Goal: Information Seeking & Learning: Learn about a topic

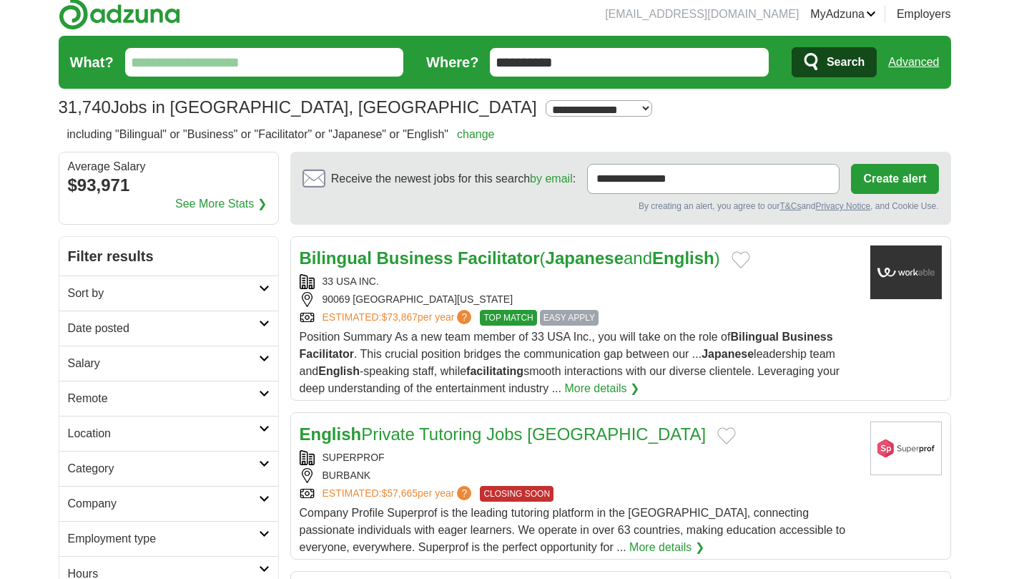
scroll to position [10, 0]
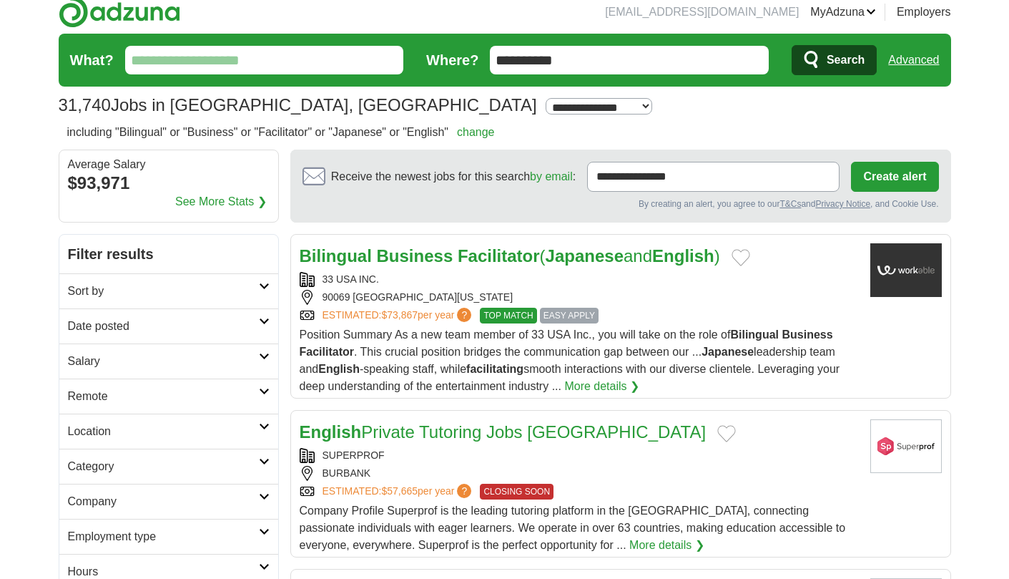
drag, startPoint x: 534, startPoint y: 60, endPoint x: 475, endPoint y: 56, distance: 59.5
click at [476, 56] on form "**********" at bounding box center [505, 60] width 893 height 53
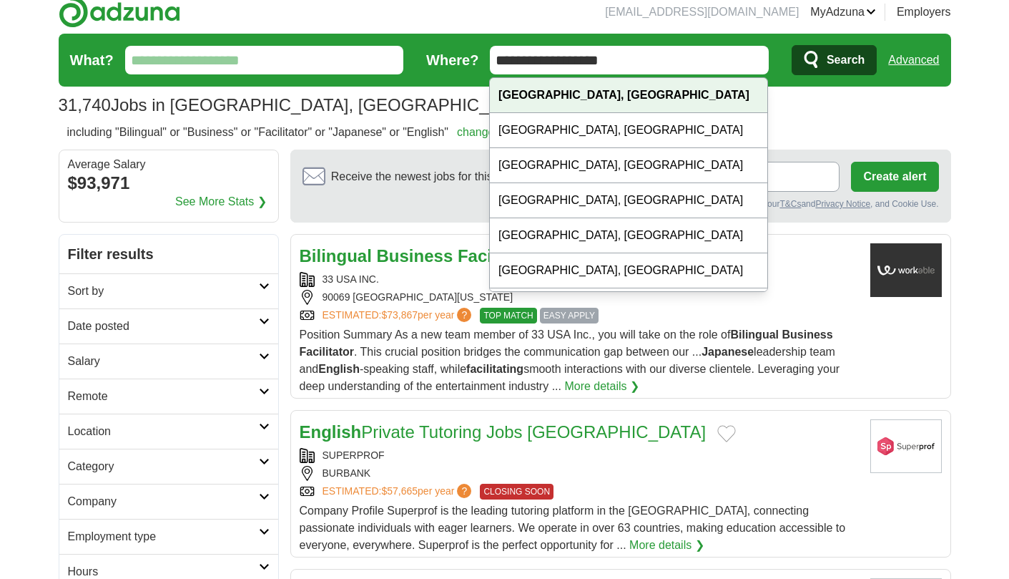
click at [521, 92] on strong "West Hollywood, CA" at bounding box center [624, 95] width 251 height 12
type input "**********"
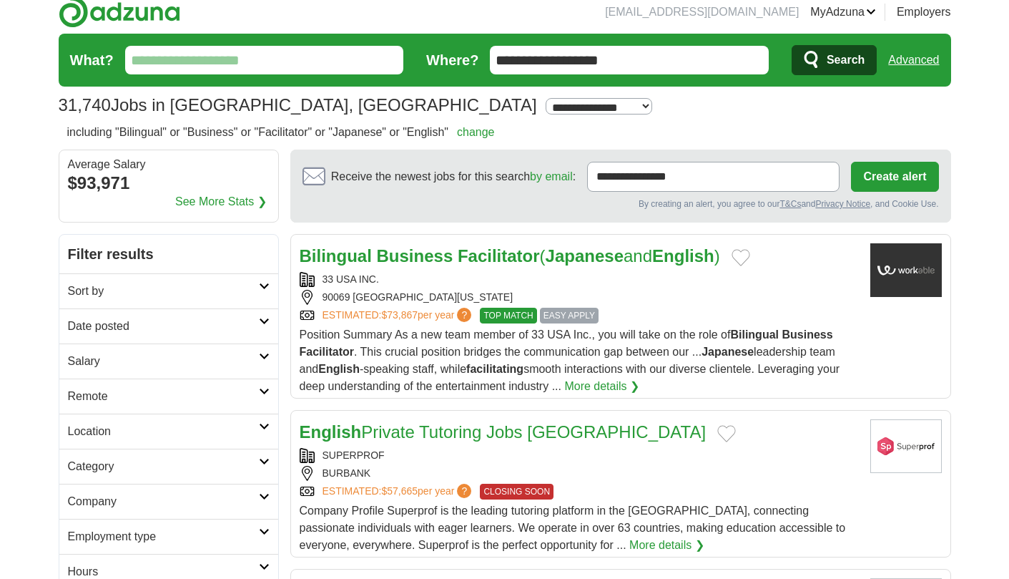
click at [344, 64] on input "What?" at bounding box center [264, 60] width 279 height 29
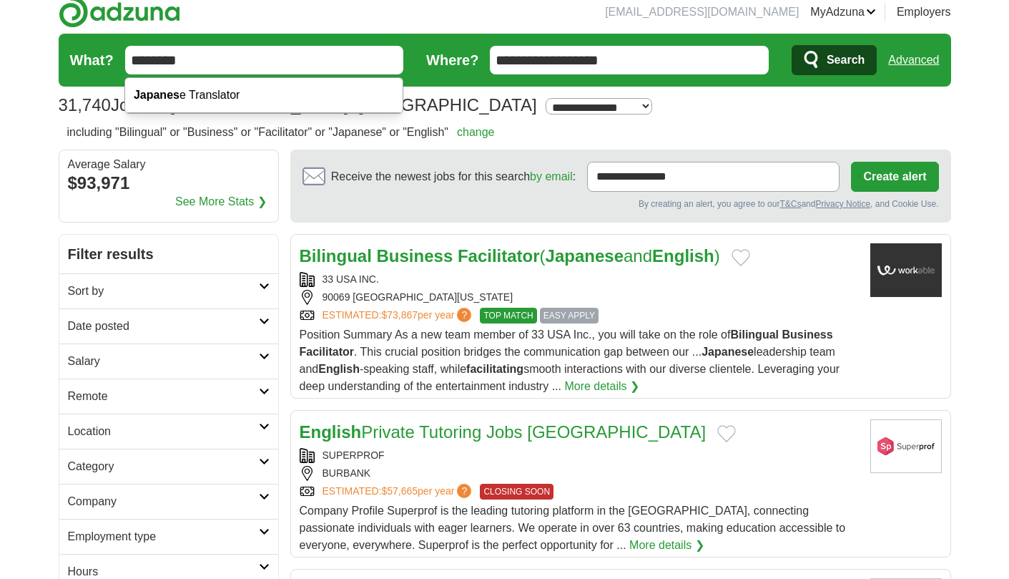
type input "********"
click at [833, 60] on button "Search" at bounding box center [834, 60] width 85 height 30
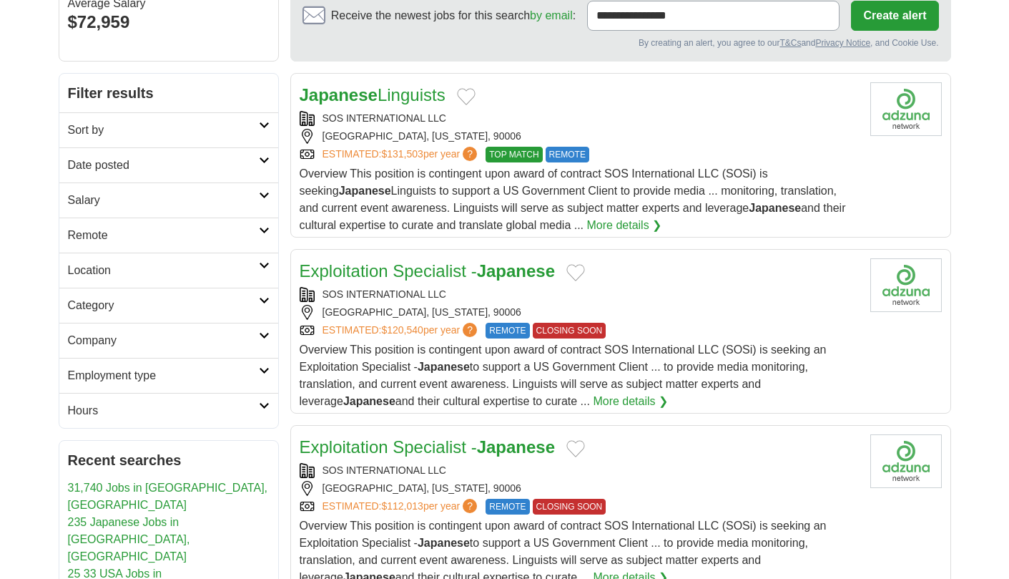
scroll to position [148, 0]
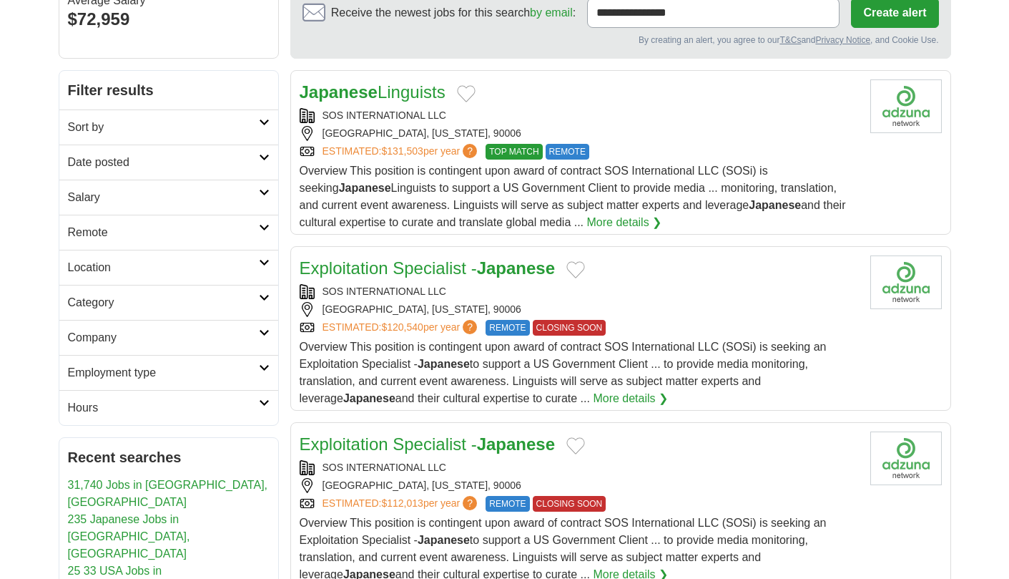
click at [457, 260] on link "Exploitation Specialist - Japanese" at bounding box center [428, 267] width 256 height 19
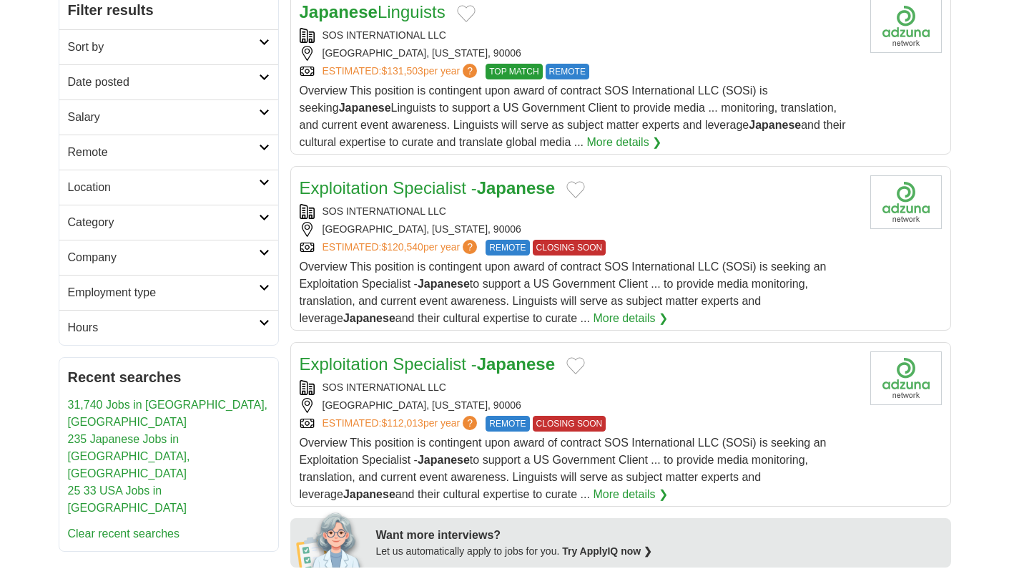
scroll to position [229, 0]
click at [508, 190] on strong "Japanese" at bounding box center [516, 186] width 78 height 19
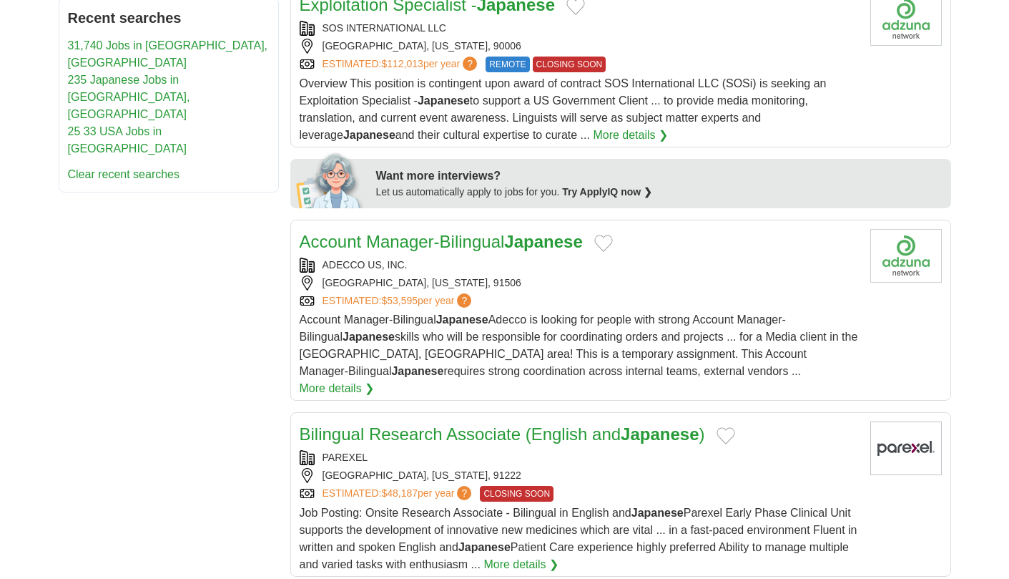
click at [412, 245] on link "Account Manager-Bilingual Japanese" at bounding box center [441, 241] width 283 height 19
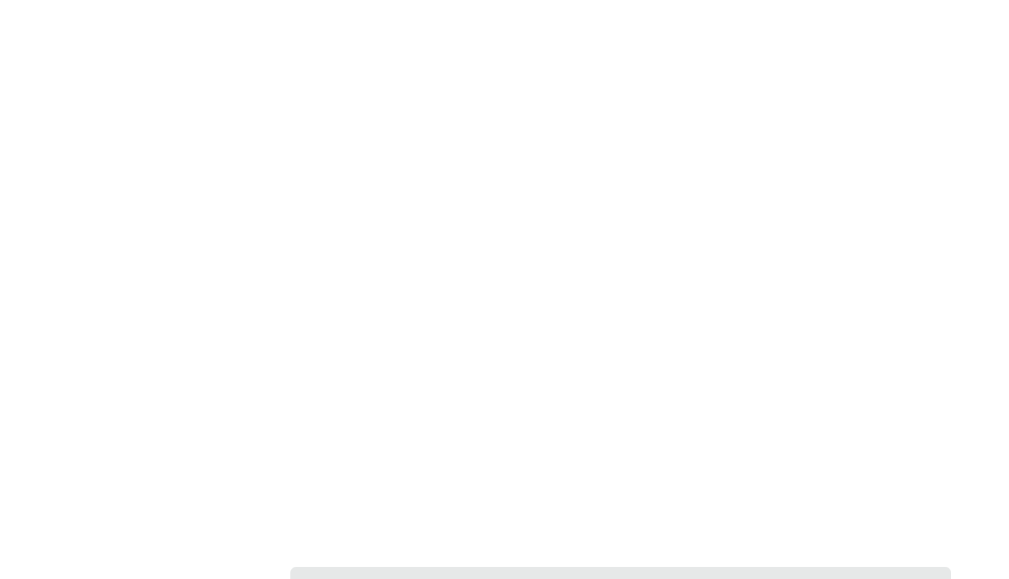
scroll to position [2605, 0]
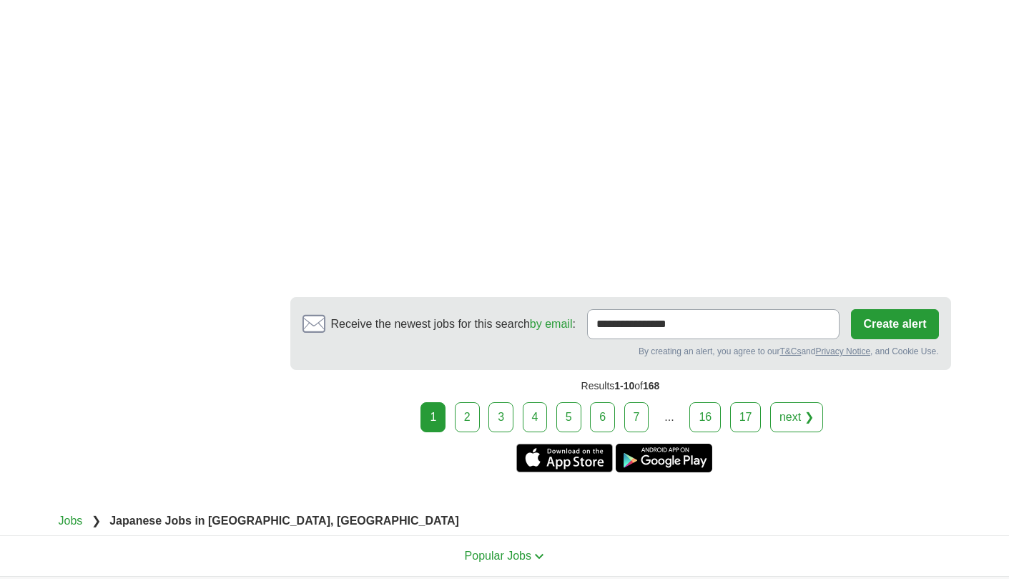
click at [473, 402] on link "2" at bounding box center [467, 417] width 25 height 30
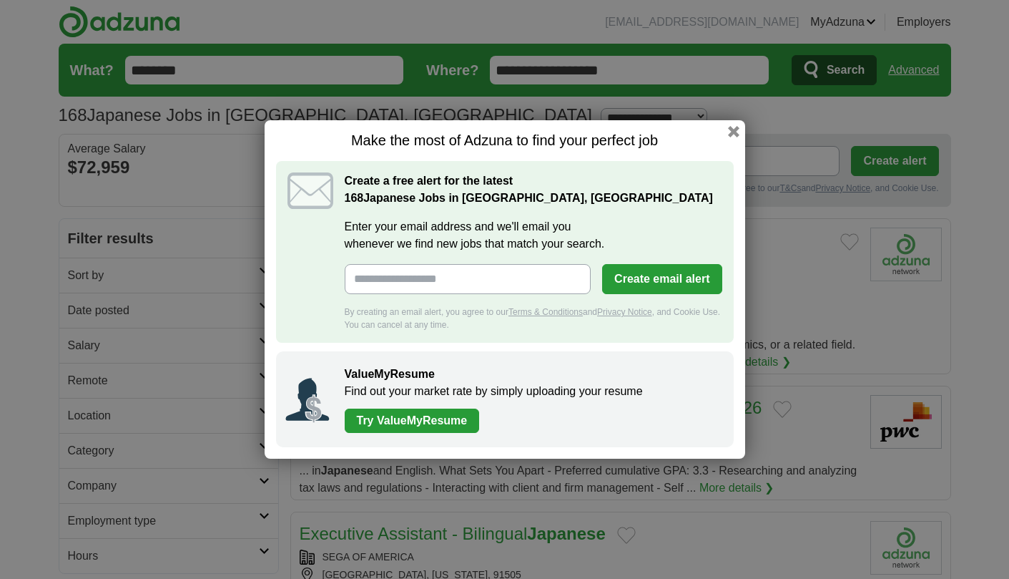
click at [728, 128] on button "button" at bounding box center [733, 131] width 11 height 11
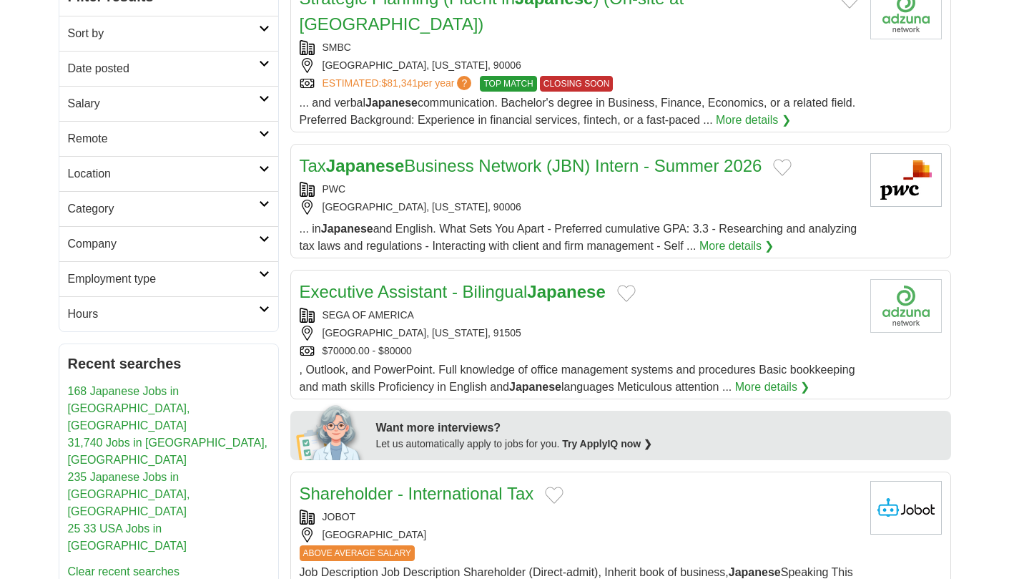
scroll to position [261, 0]
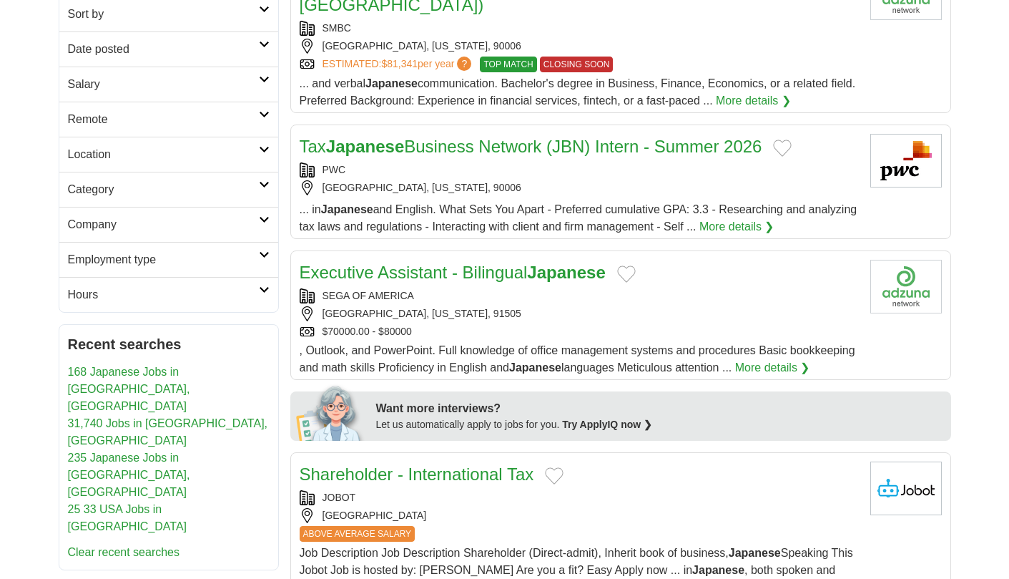
click at [581, 268] on strong "Japanese" at bounding box center [566, 272] width 78 height 19
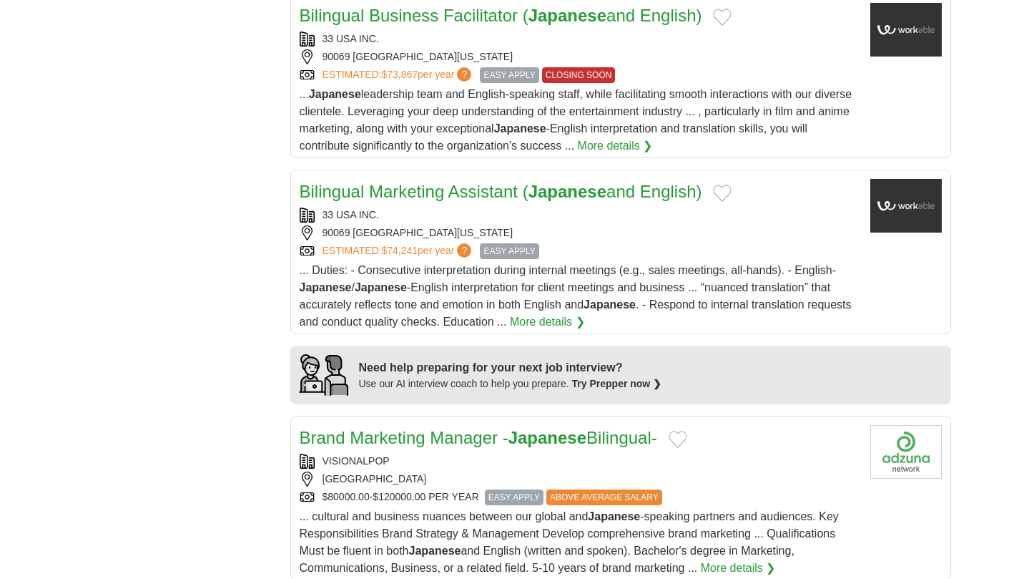
scroll to position [1016, 0]
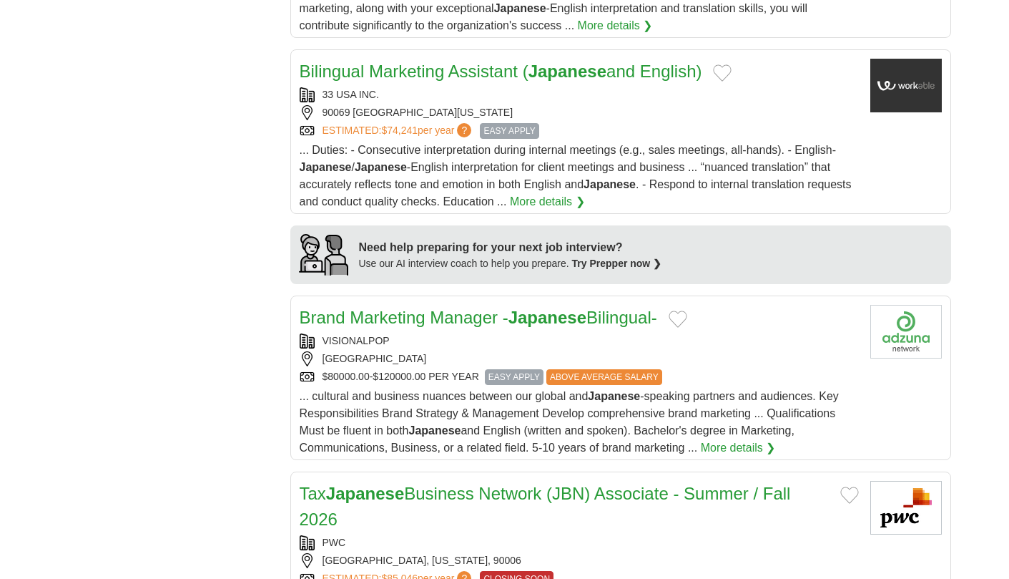
click at [397, 327] on link "Brand Marketing Manager - Japanese Bilingual-" at bounding box center [479, 317] width 358 height 19
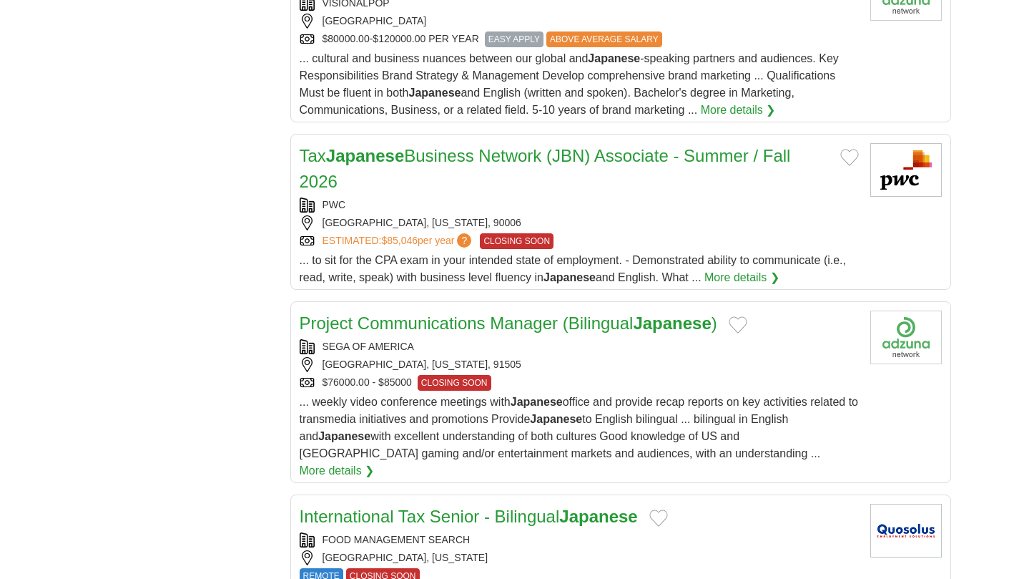
scroll to position [1363, 0]
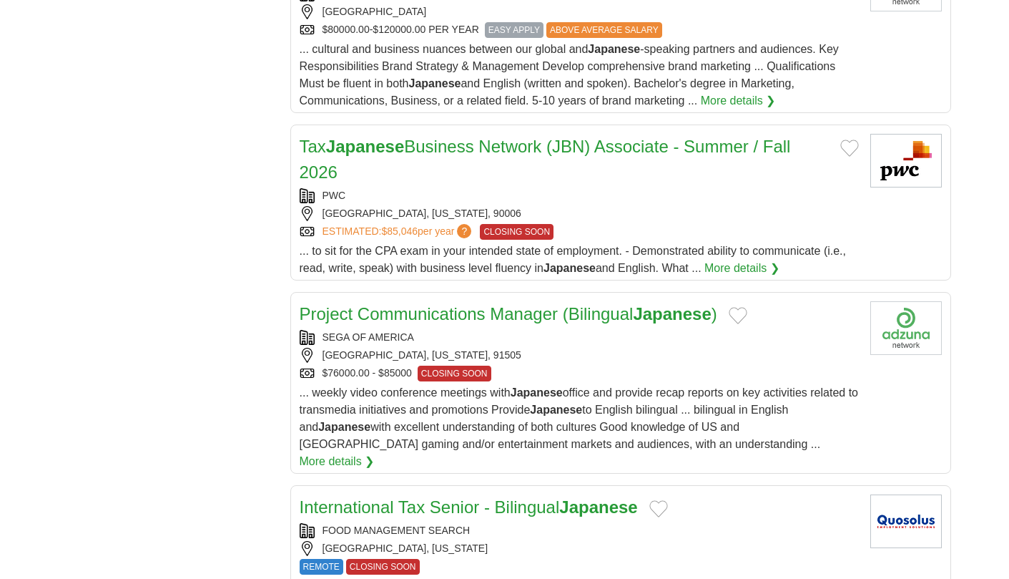
click at [359, 323] on link "Project Communications Manager (Bilingual Japanese )" at bounding box center [509, 313] width 418 height 19
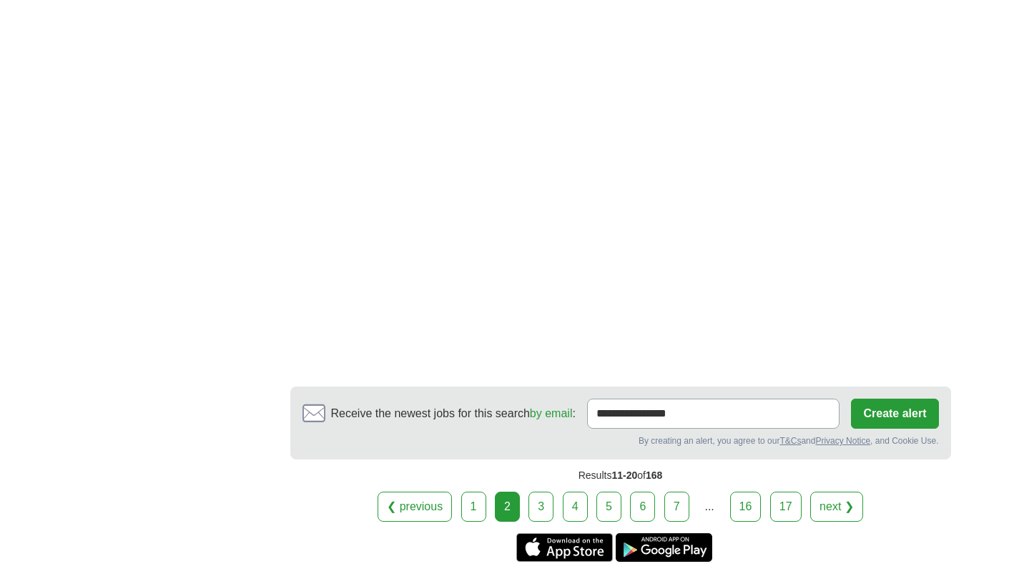
scroll to position [2170, 0]
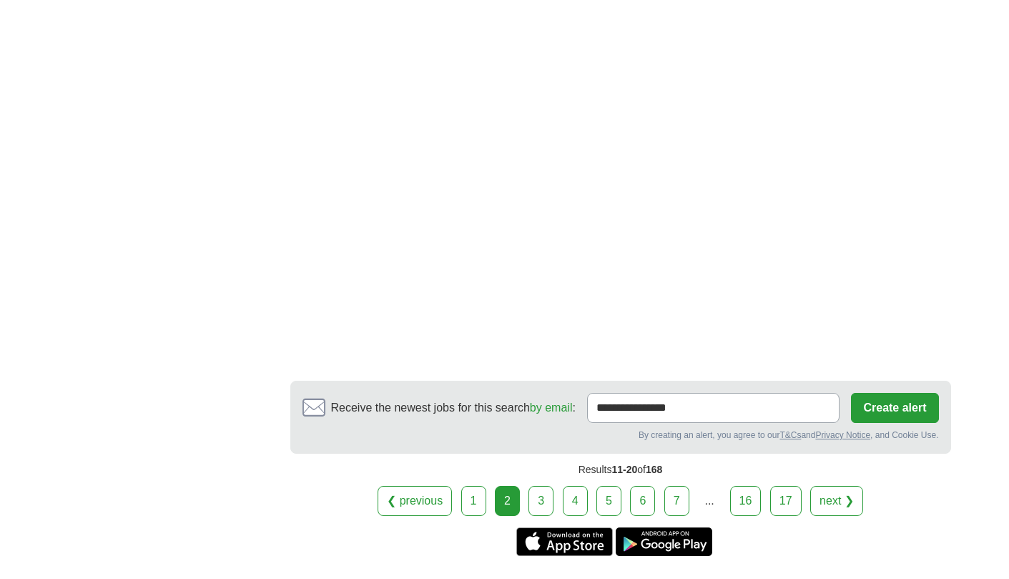
click at [548, 501] on link "3" at bounding box center [541, 501] width 25 height 30
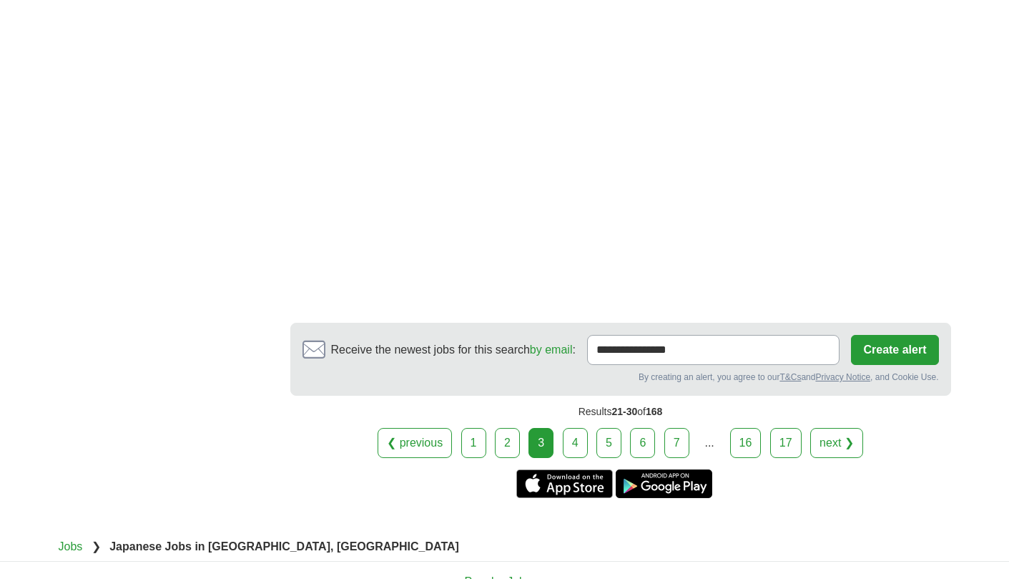
scroll to position [2801, 0]
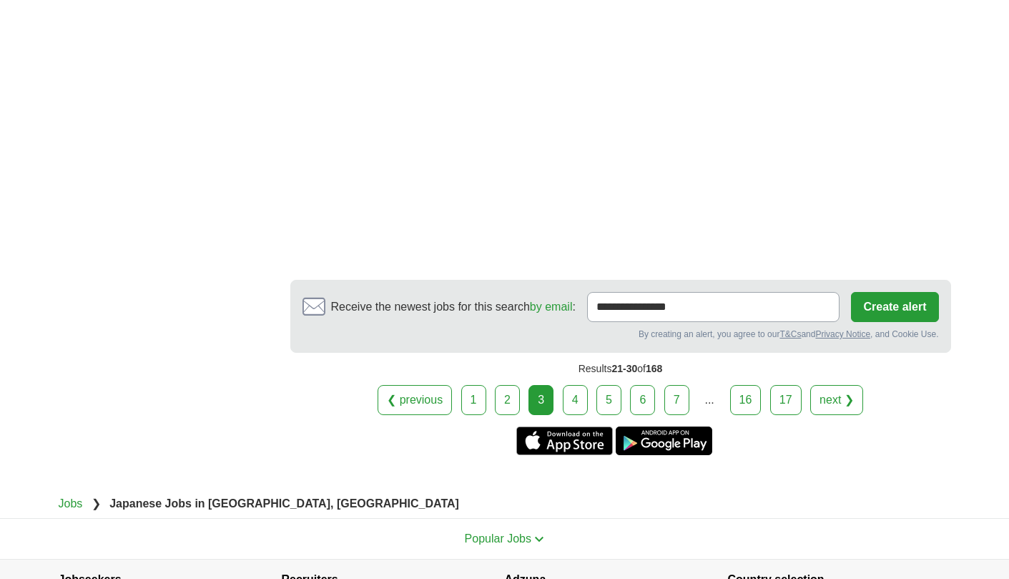
click at [578, 385] on link "4" at bounding box center [575, 400] width 25 height 30
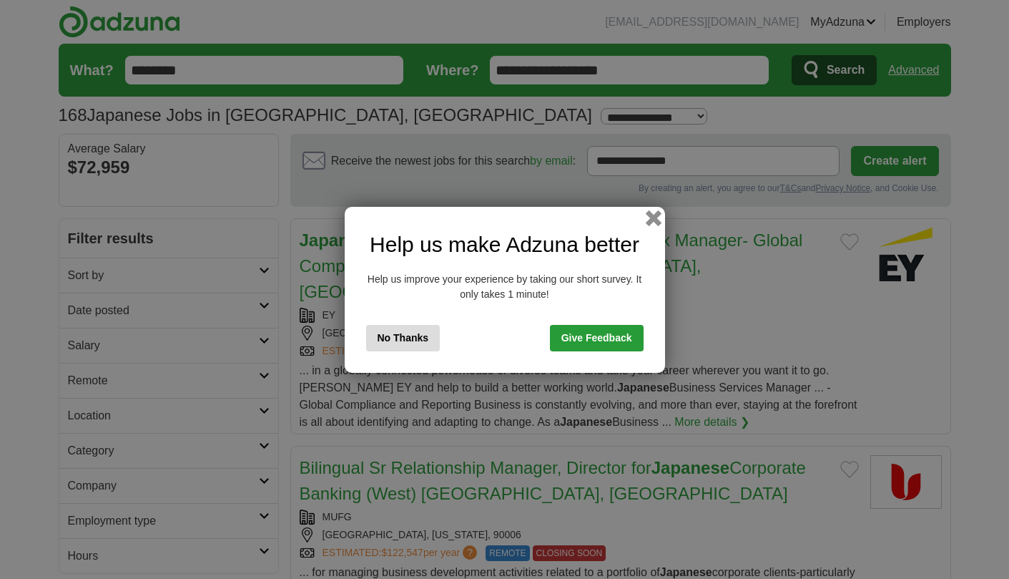
click at [651, 217] on button "button" at bounding box center [653, 218] width 16 height 16
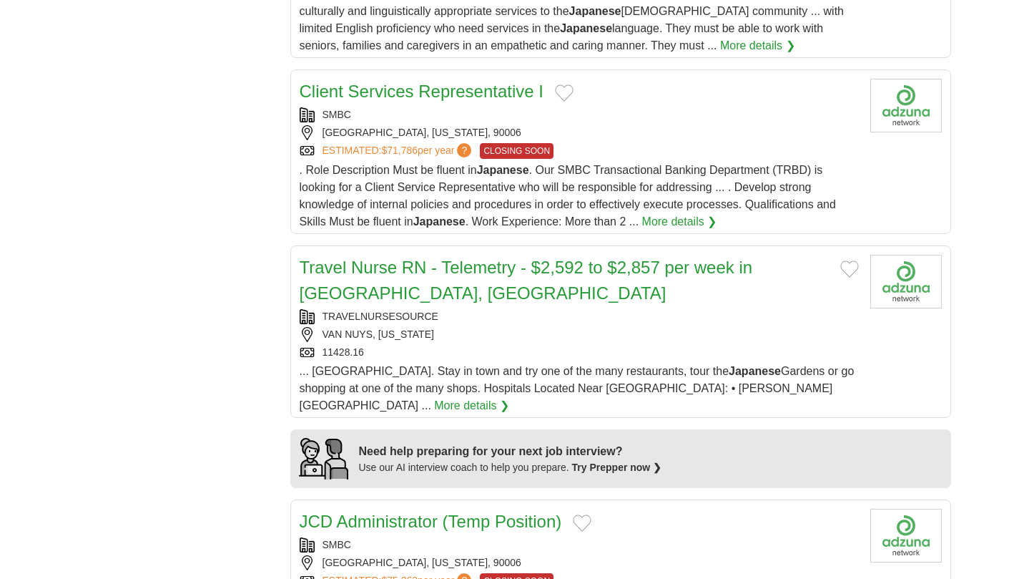
scroll to position [1364, 0]
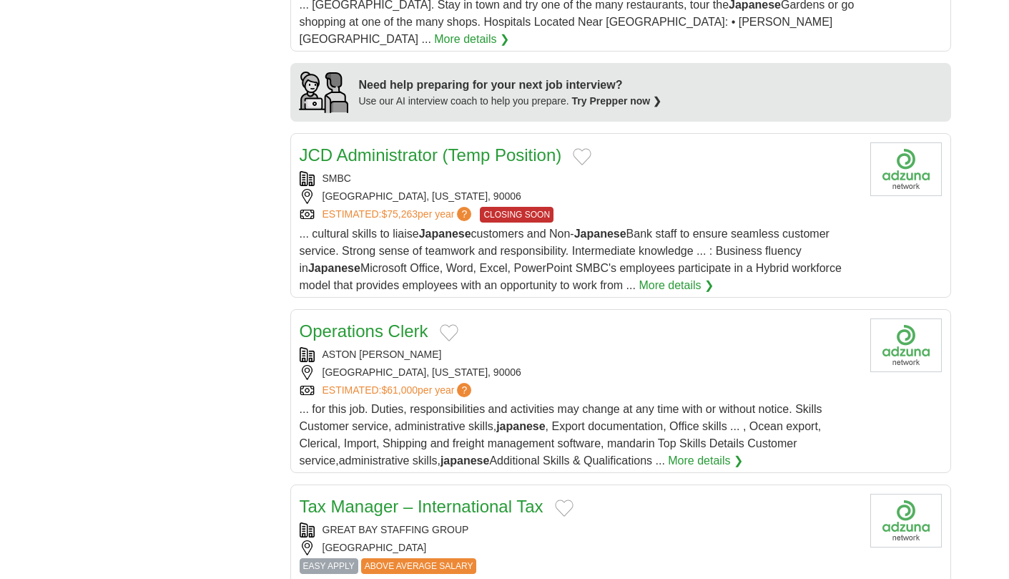
click at [403, 321] on link "Operations Clerk" at bounding box center [364, 330] width 129 height 19
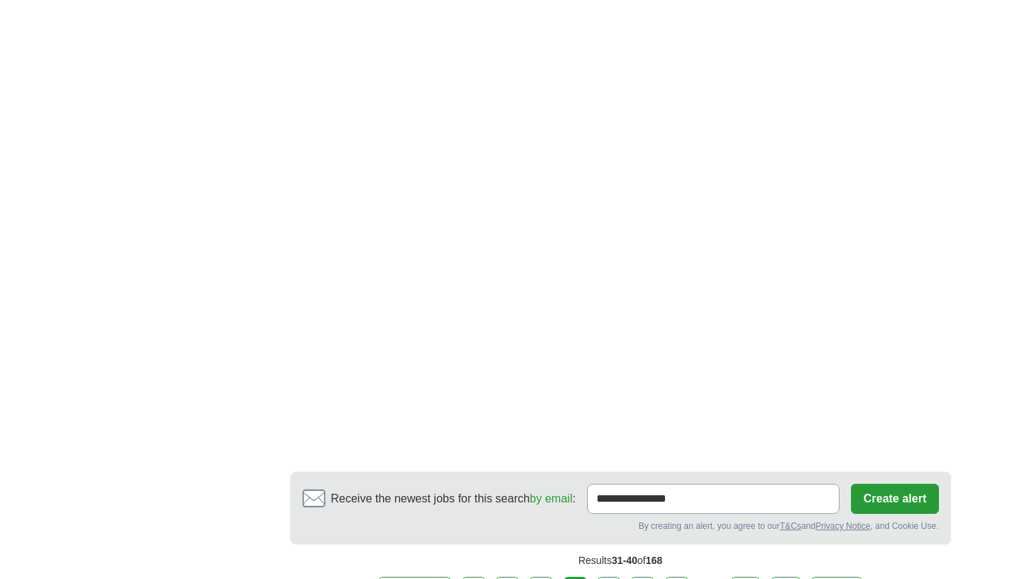
scroll to position [2672, 0]
click at [618, 575] on link "5" at bounding box center [609, 590] width 25 height 30
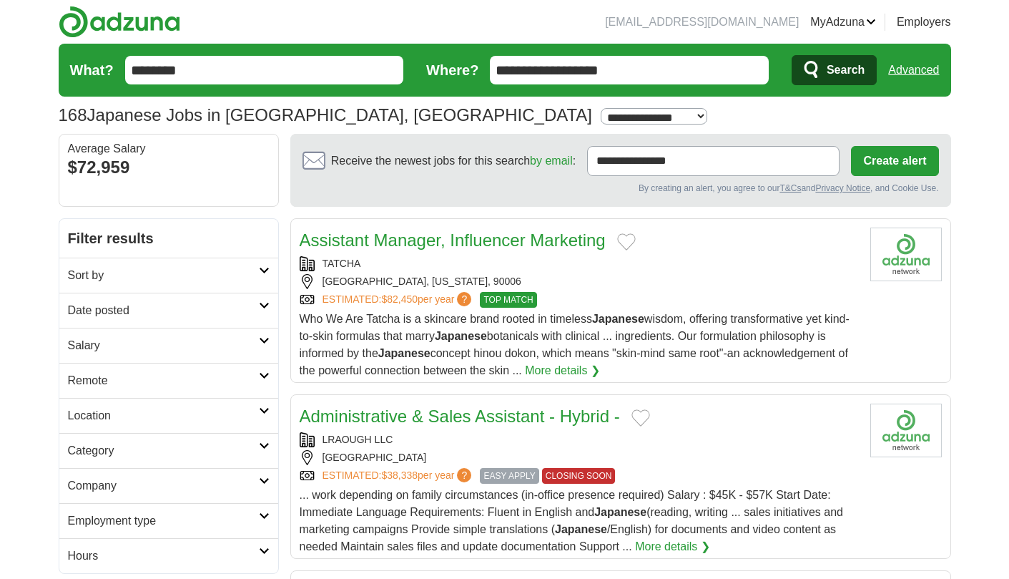
click at [404, 237] on link "Assistant Manager, Influencer Marketing" at bounding box center [453, 239] width 306 height 19
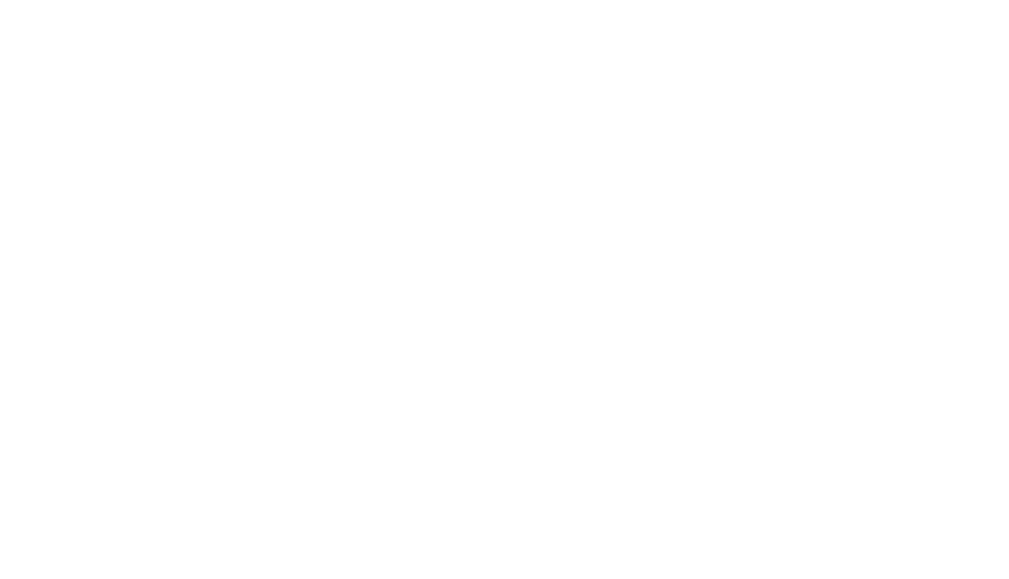
scroll to position [2551, 0]
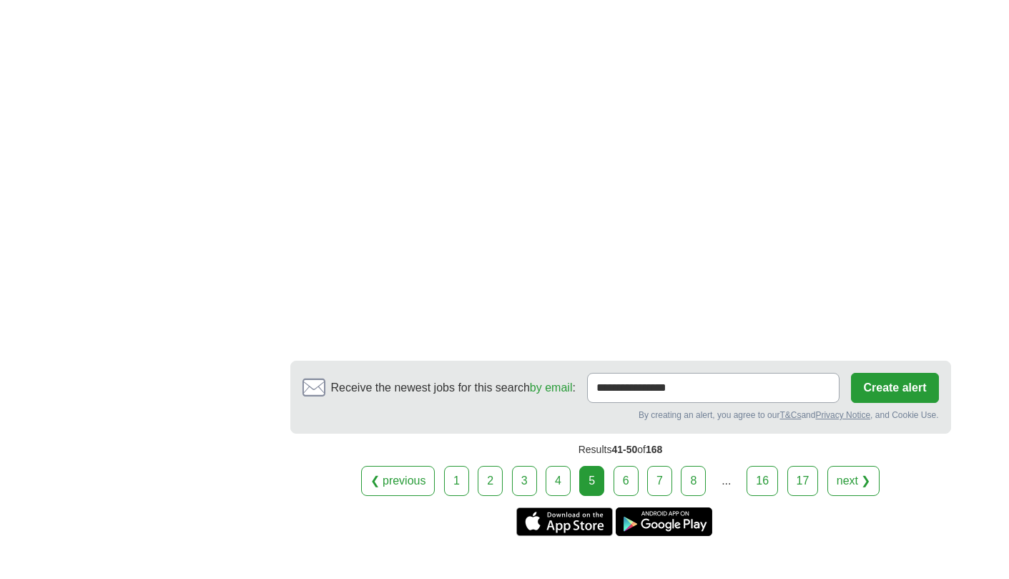
click at [624, 466] on link "6" at bounding box center [626, 481] width 25 height 30
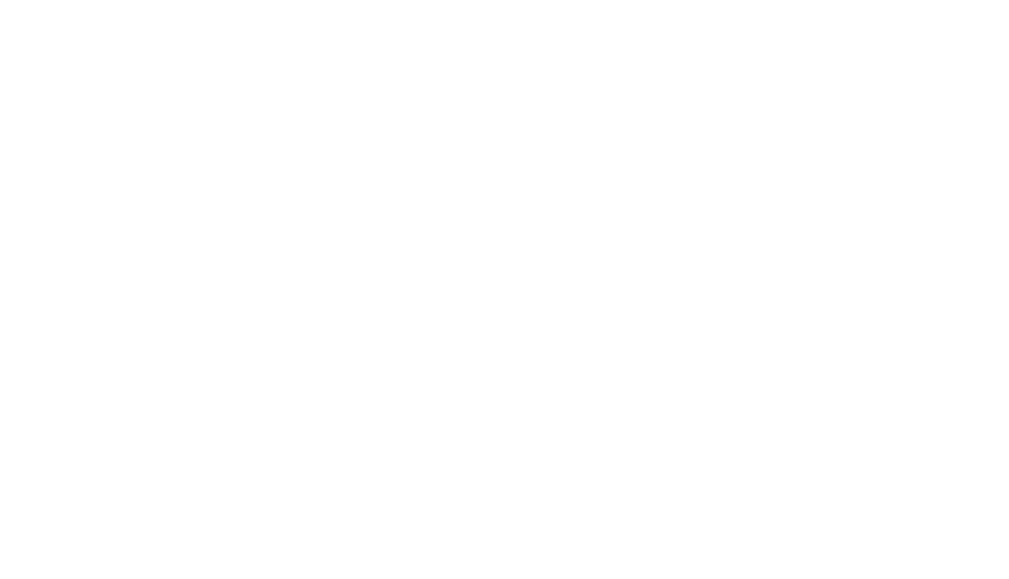
scroll to position [2354, 0]
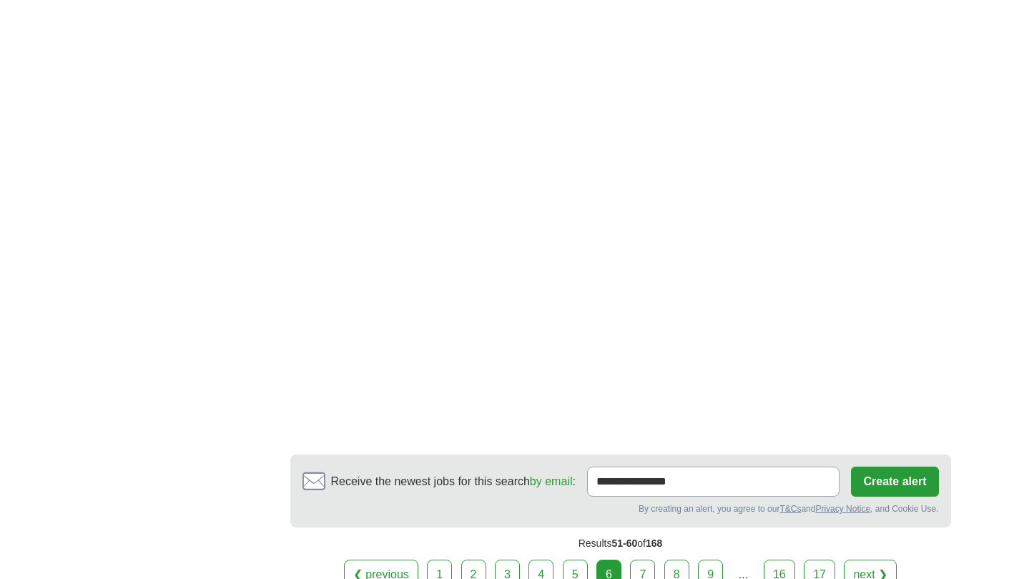
click at [642, 559] on link "7" at bounding box center [642, 574] width 25 height 30
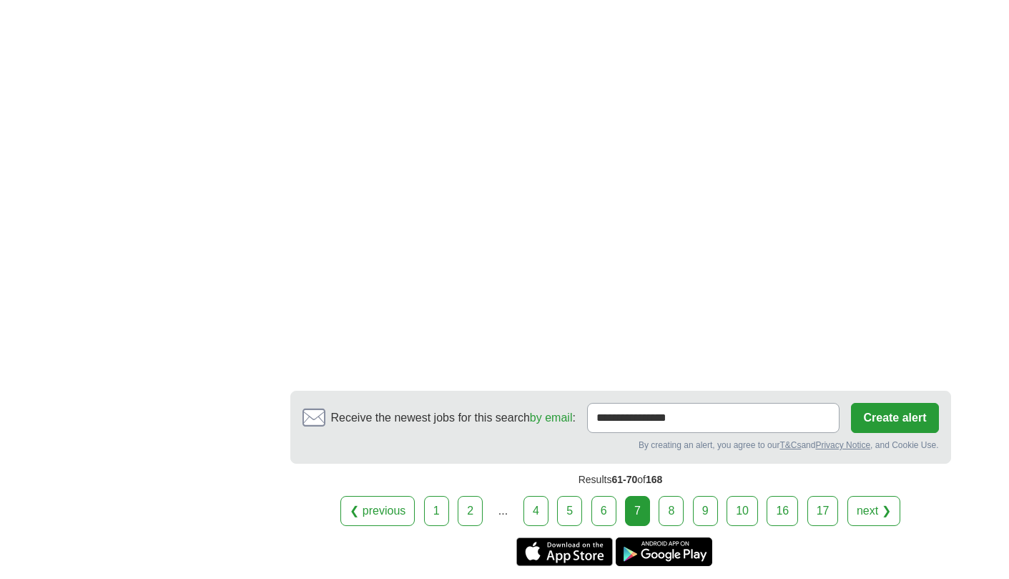
scroll to position [1956, 0]
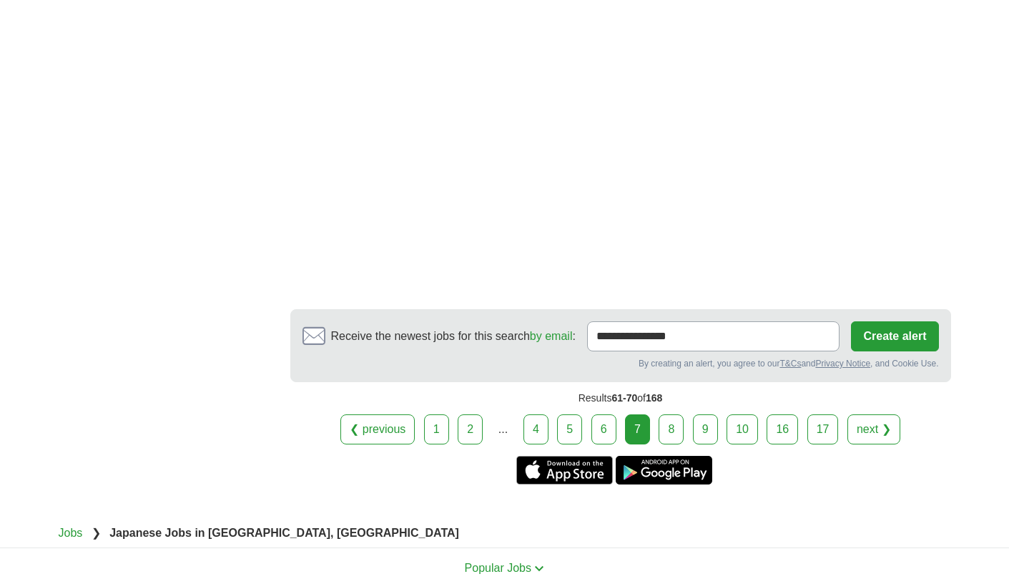
click at [665, 426] on link "8" at bounding box center [671, 429] width 25 height 30
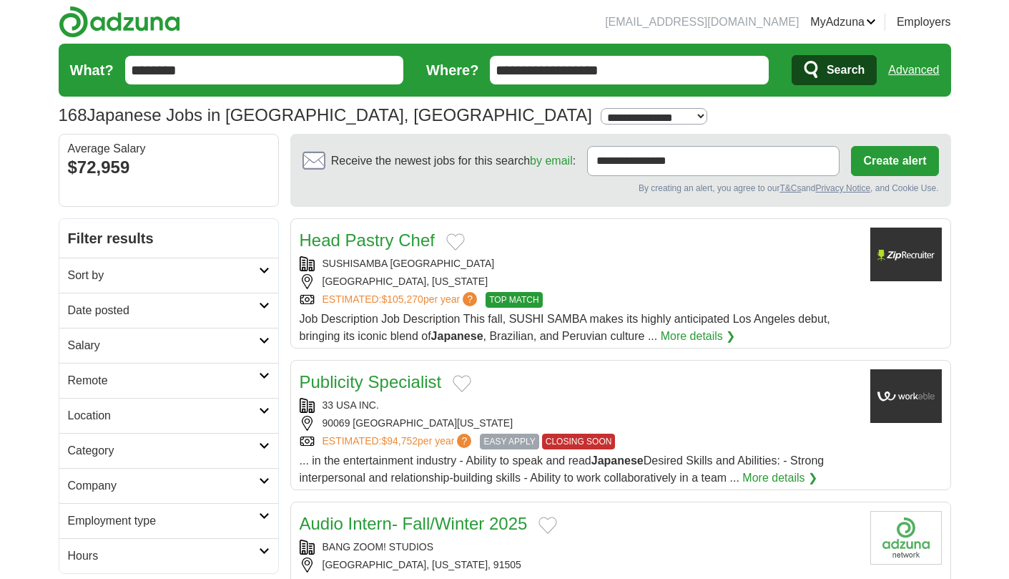
click at [376, 235] on link "Head Pastry Chef" at bounding box center [367, 239] width 135 height 19
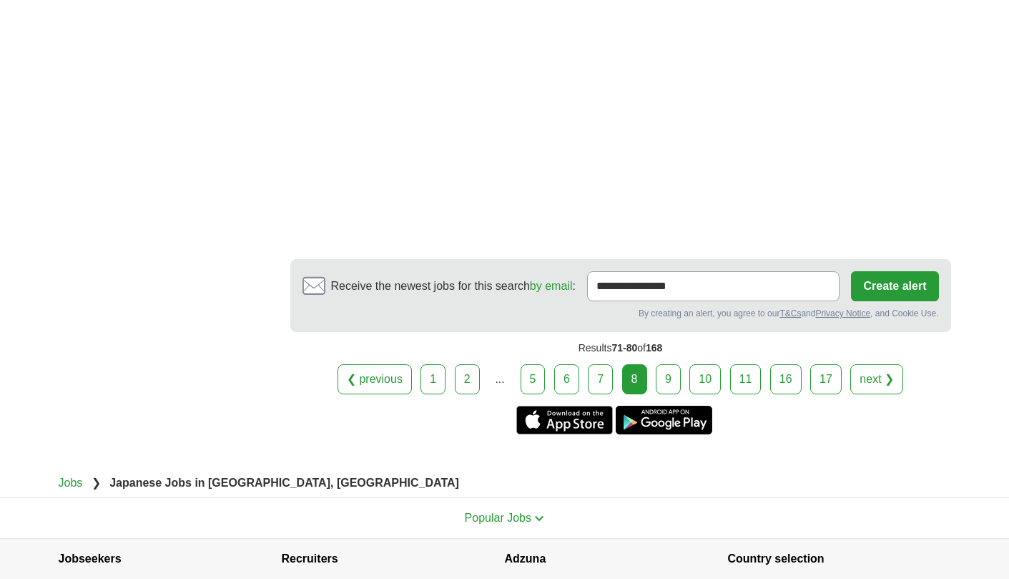
scroll to position [2172, 0]
click at [669, 365] on link "9" at bounding box center [668, 380] width 25 height 30
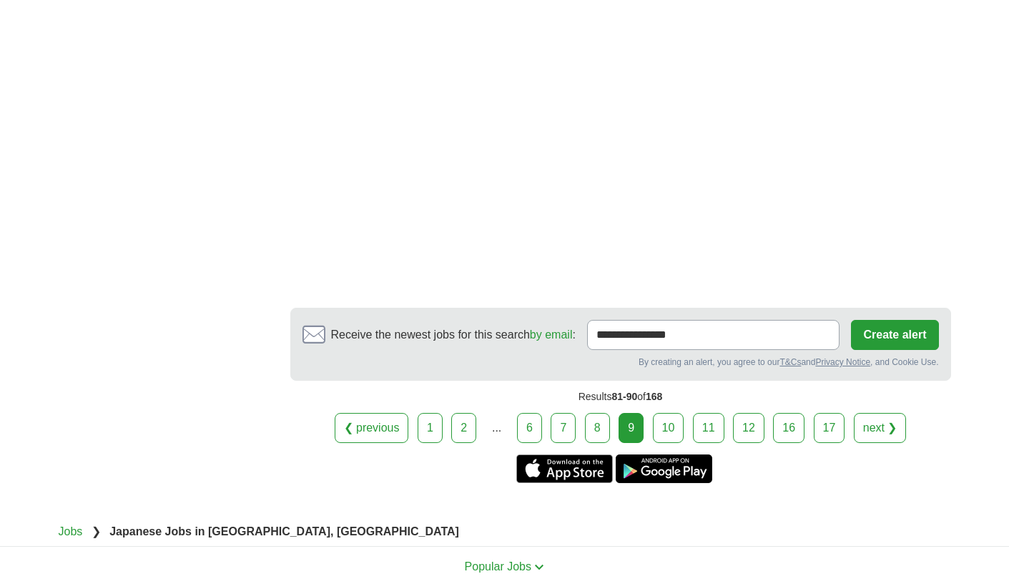
scroll to position [2317, 0]
click at [670, 413] on link "10" at bounding box center [668, 428] width 31 height 30
